Goal: Navigation & Orientation: Find specific page/section

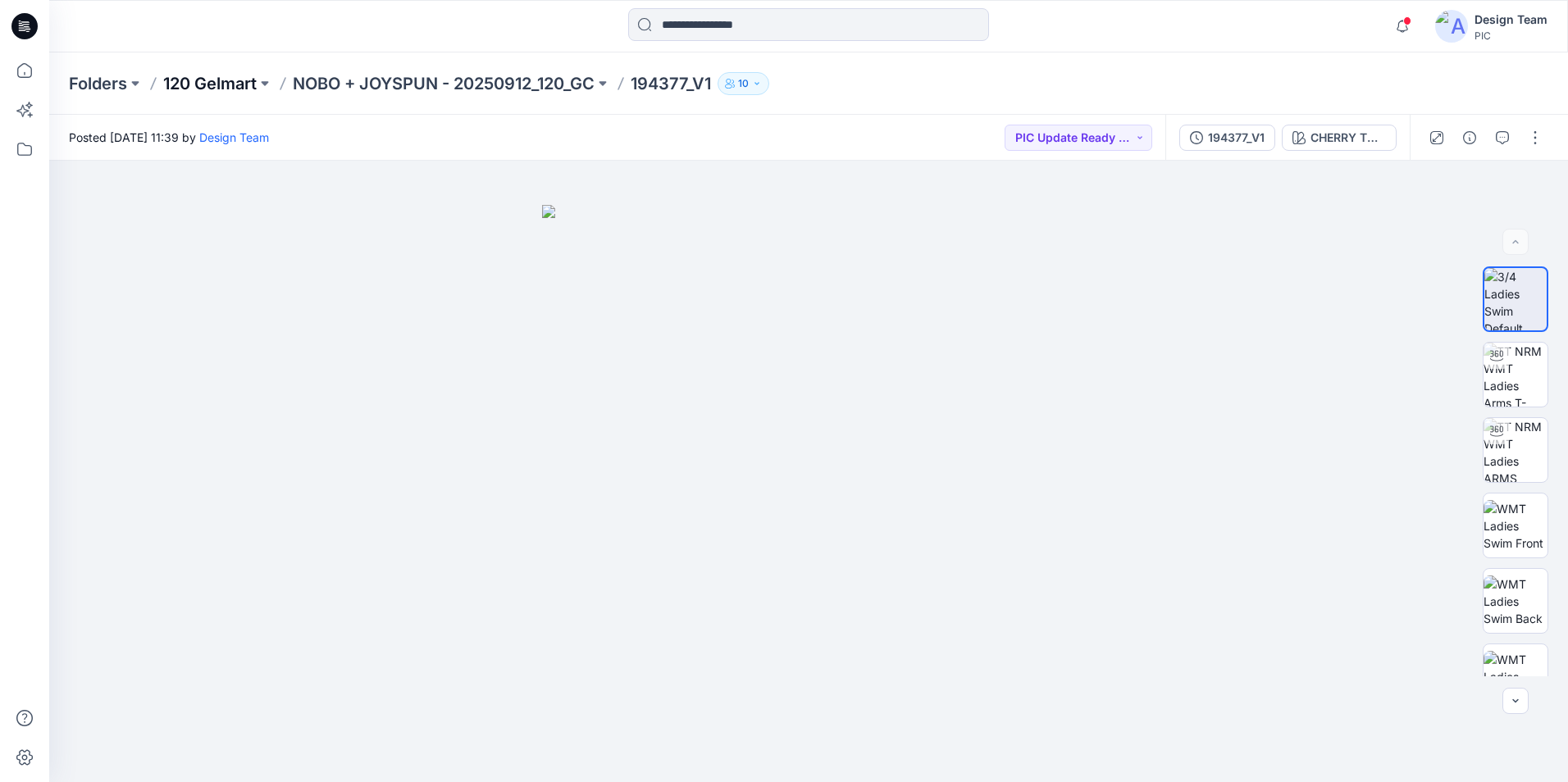
click at [231, 82] on p "120 Gelmart" at bounding box center [209, 84] width 94 height 23
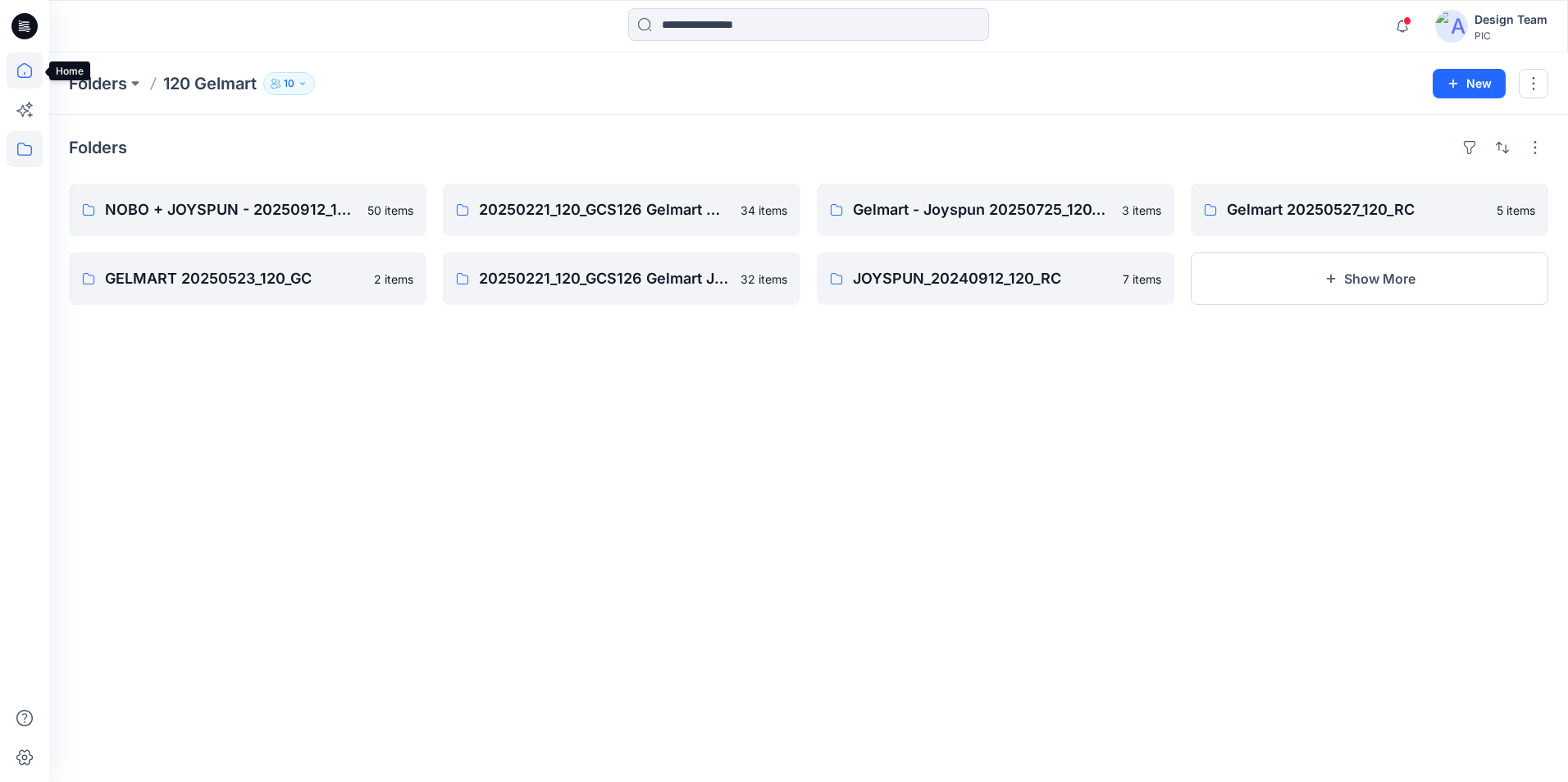
click at [26, 74] on icon at bounding box center [24, 69] width 36 height 36
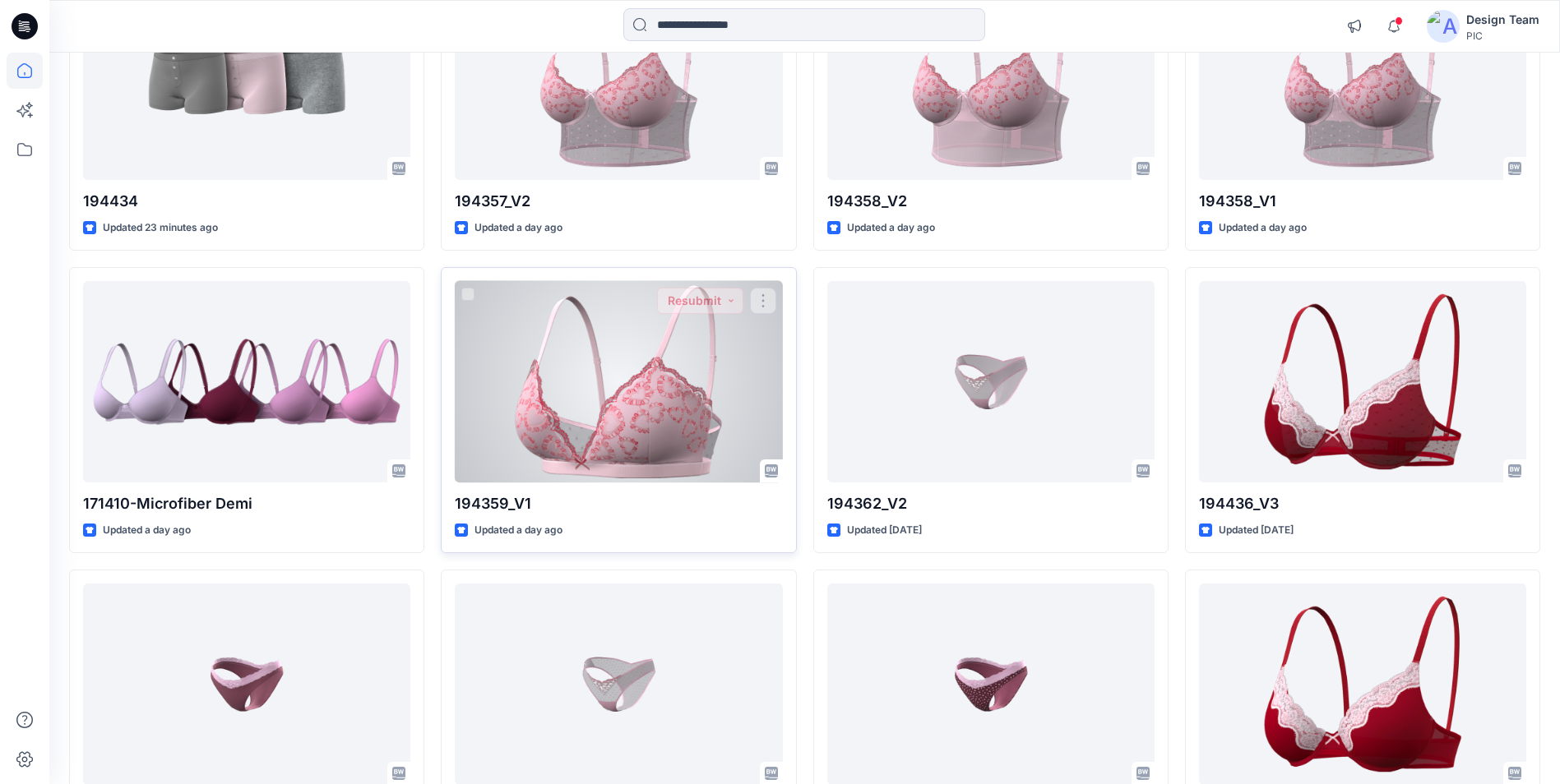
scroll to position [329, 0]
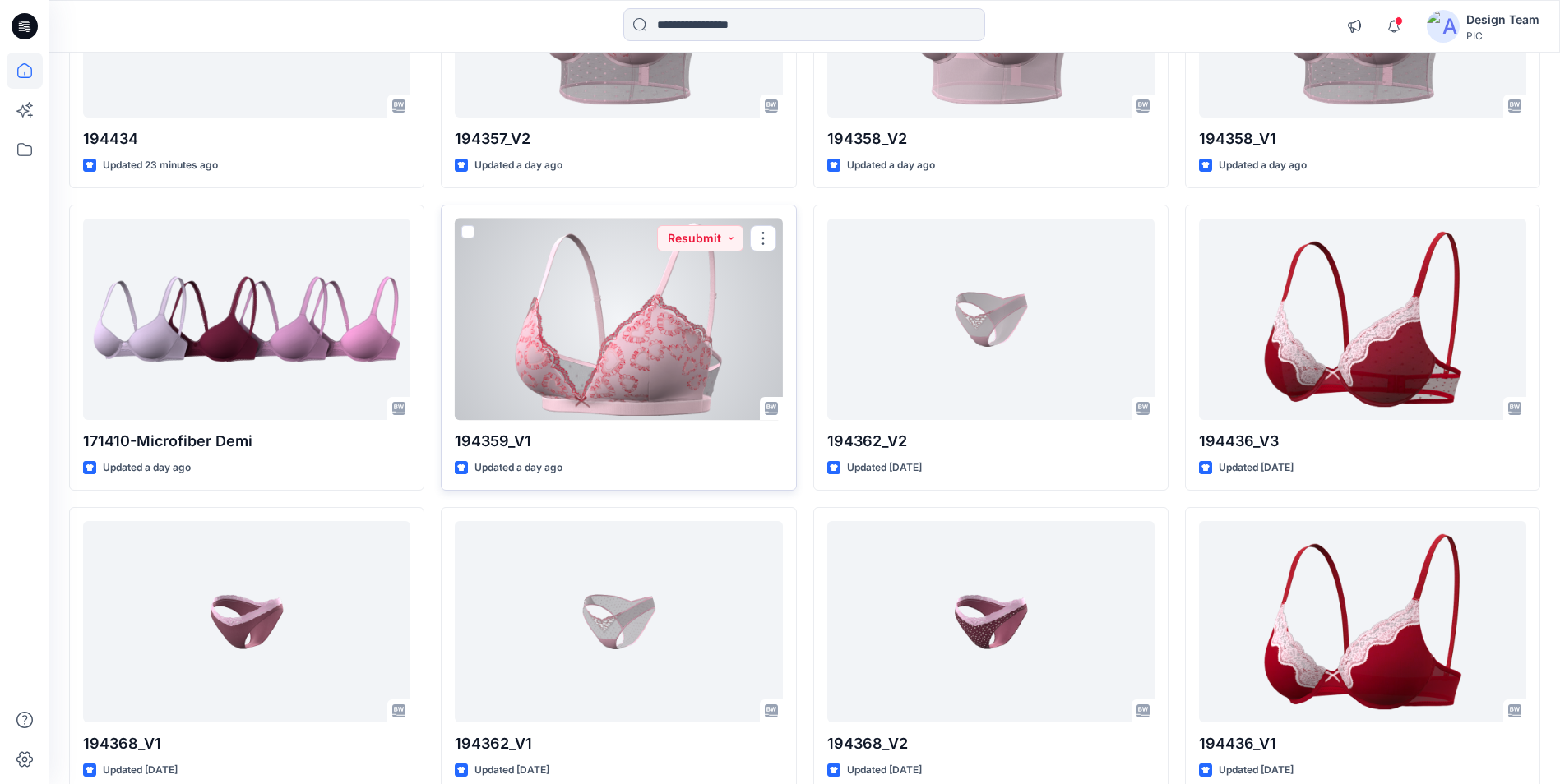
click at [646, 382] on div at bounding box center [618, 319] width 327 height 201
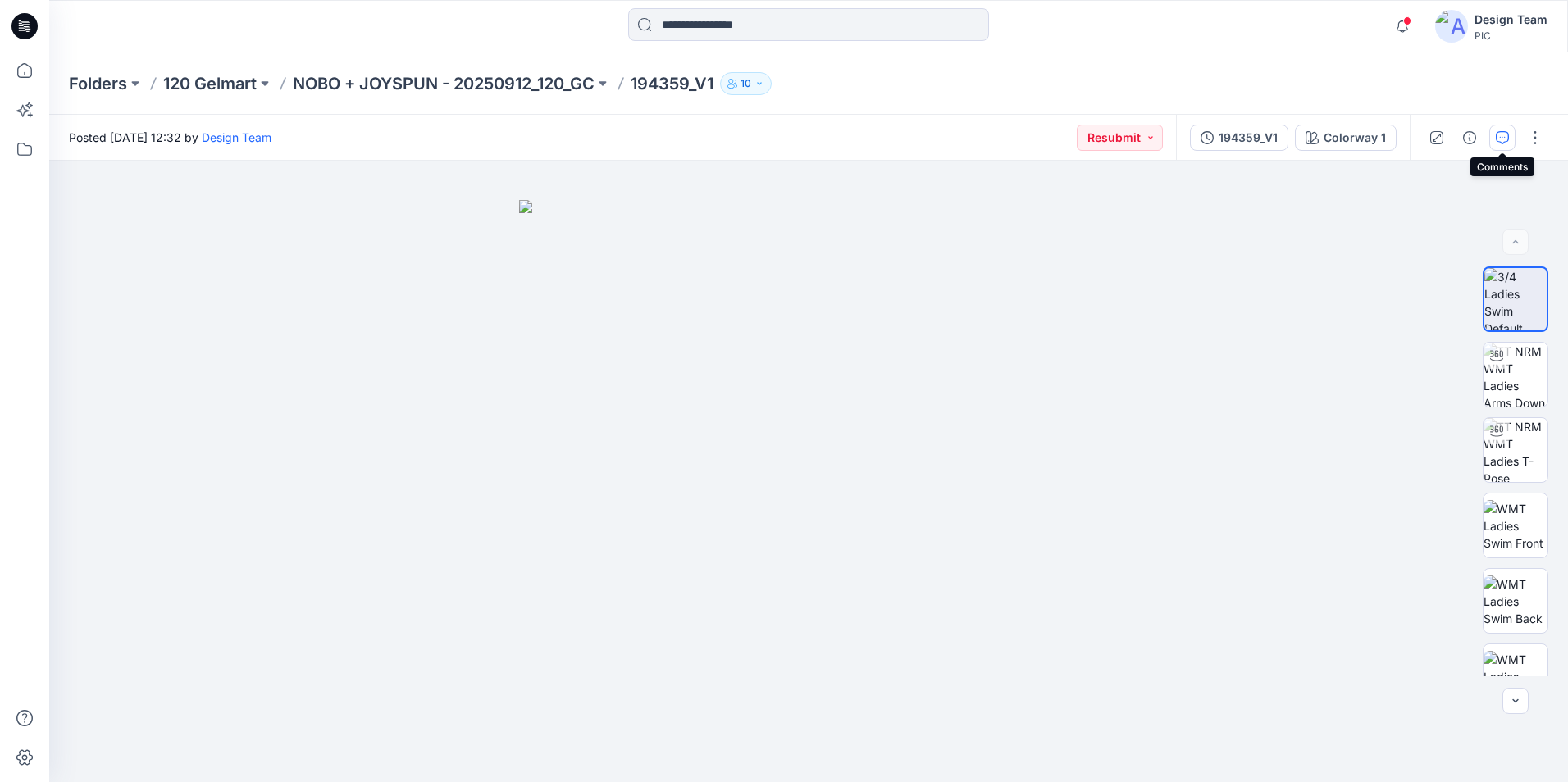
click at [1499, 134] on icon "button" at bounding box center [1502, 138] width 14 height 13
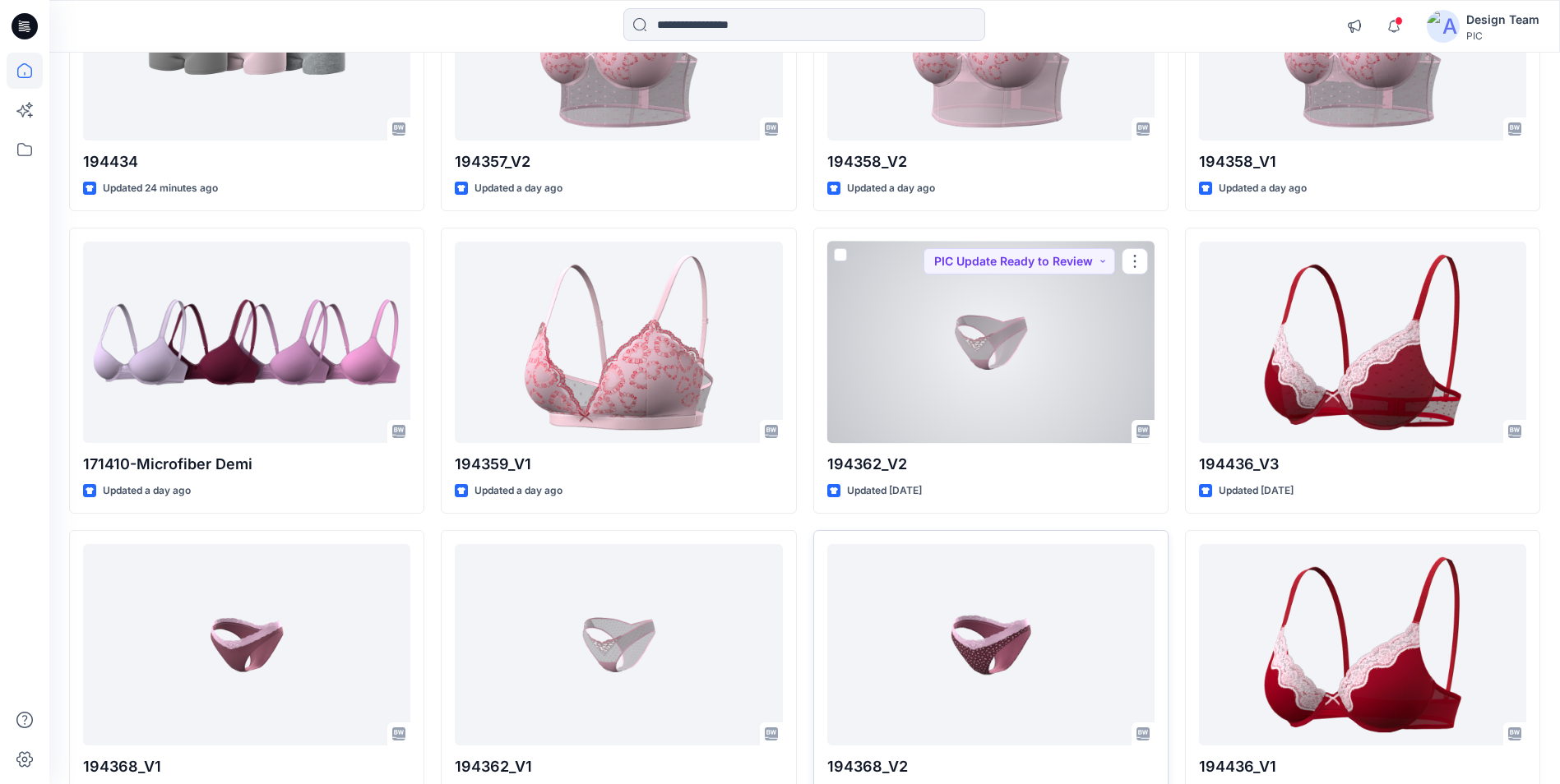
scroll to position [329, 0]
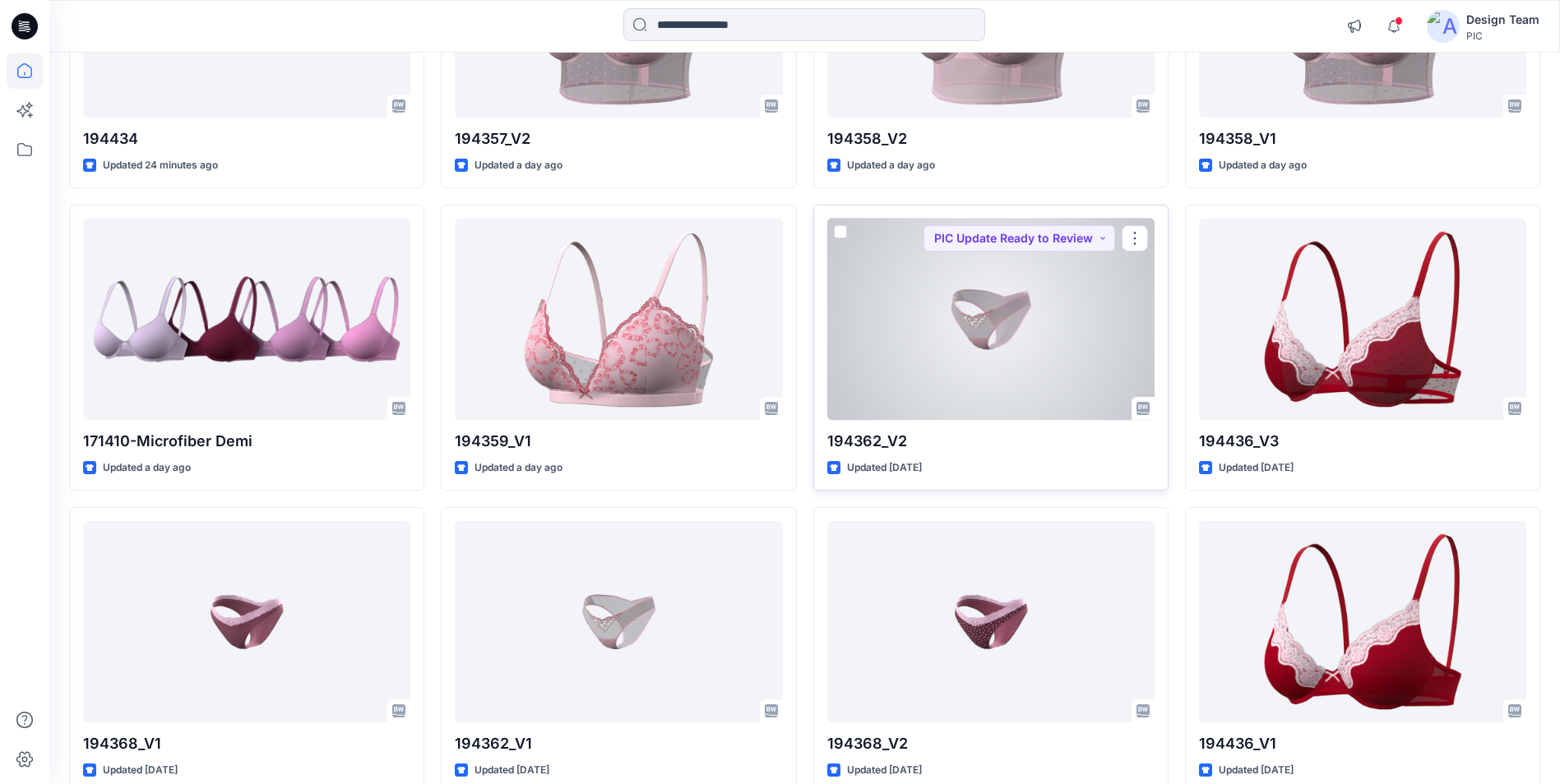
click at [991, 316] on div at bounding box center [991, 319] width 327 height 201
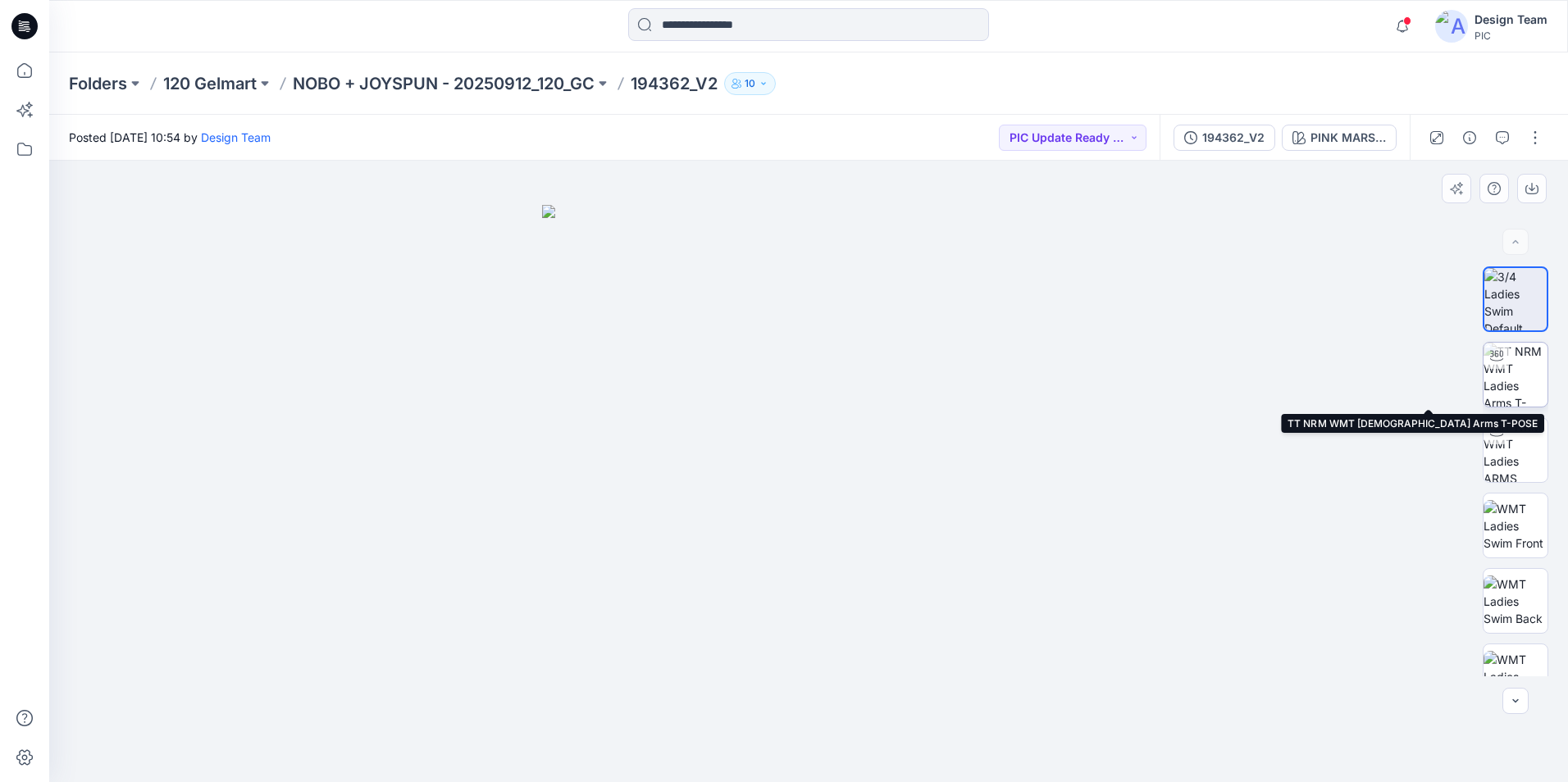
click at [1500, 392] on img at bounding box center [1516, 375] width 64 height 64
